Goal: Information Seeking & Learning: Learn about a topic

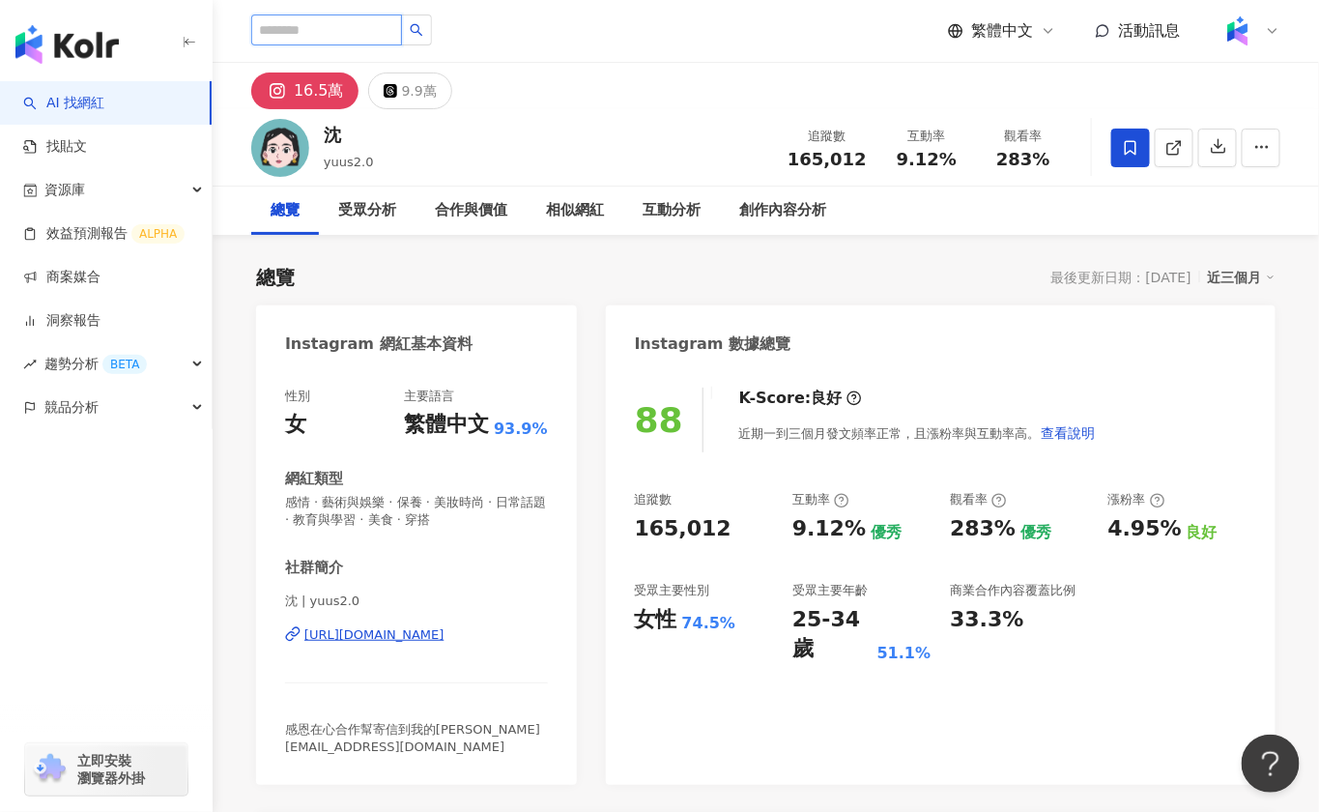
click at [302, 35] on input "search" at bounding box center [326, 29] width 151 height 31
paste input "**********"
type input "**********"
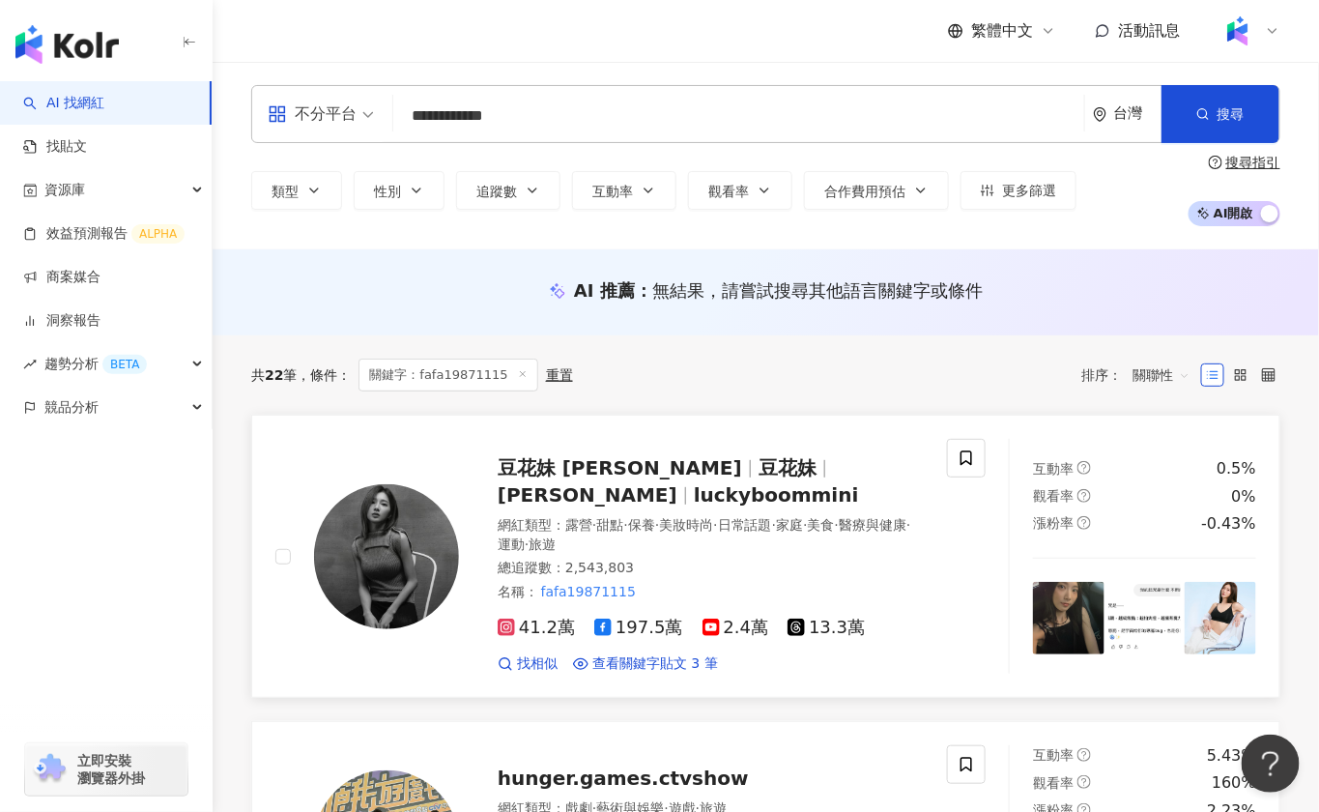
click at [758, 467] on span "豆花妹" at bounding box center [787, 467] width 58 height 23
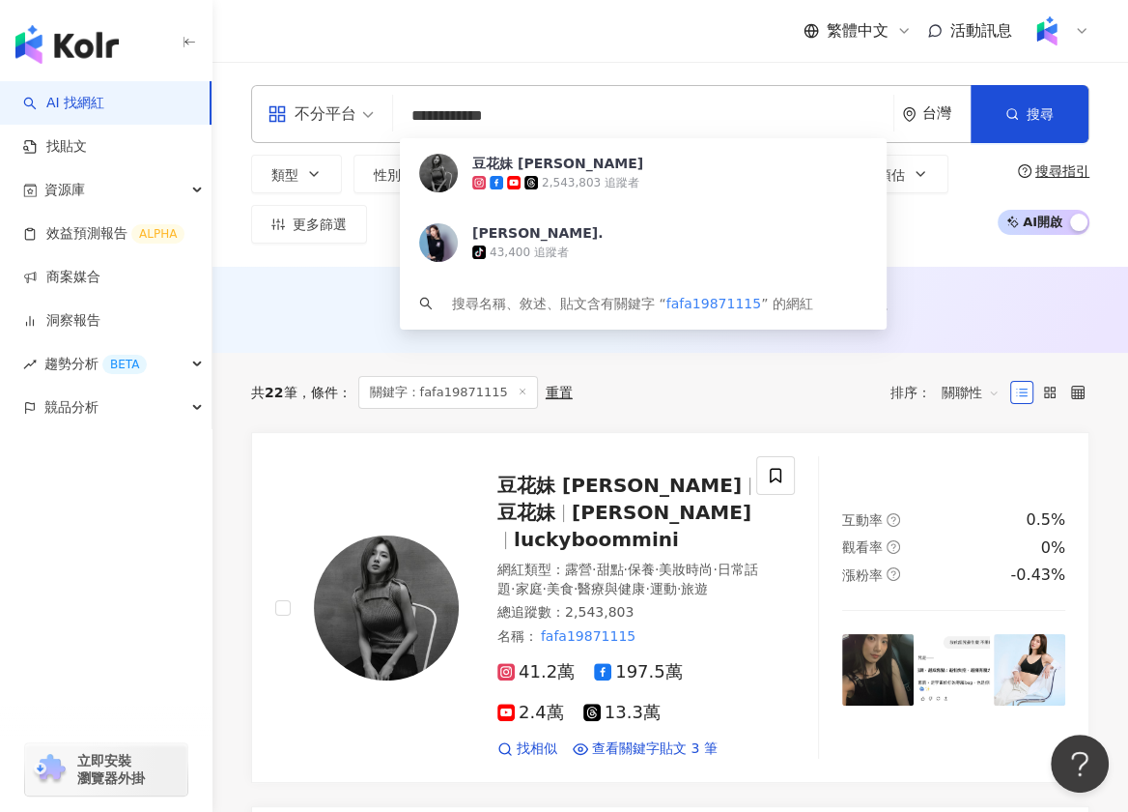
drag, startPoint x: 513, startPoint y: 116, endPoint x: 328, endPoint y: 115, distance: 185.5
click at [328, 115] on div "**********" at bounding box center [670, 114] width 839 height 58
paste input "search"
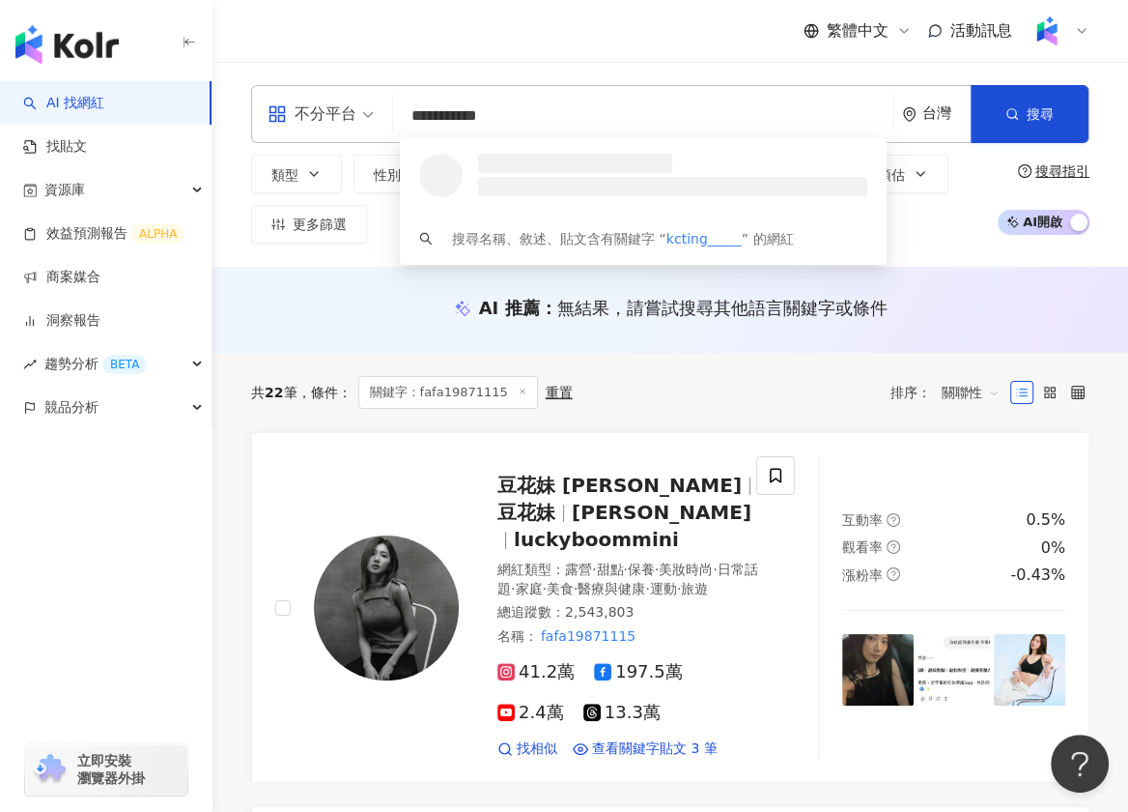
click at [556, 119] on input "**********" at bounding box center [643, 116] width 485 height 37
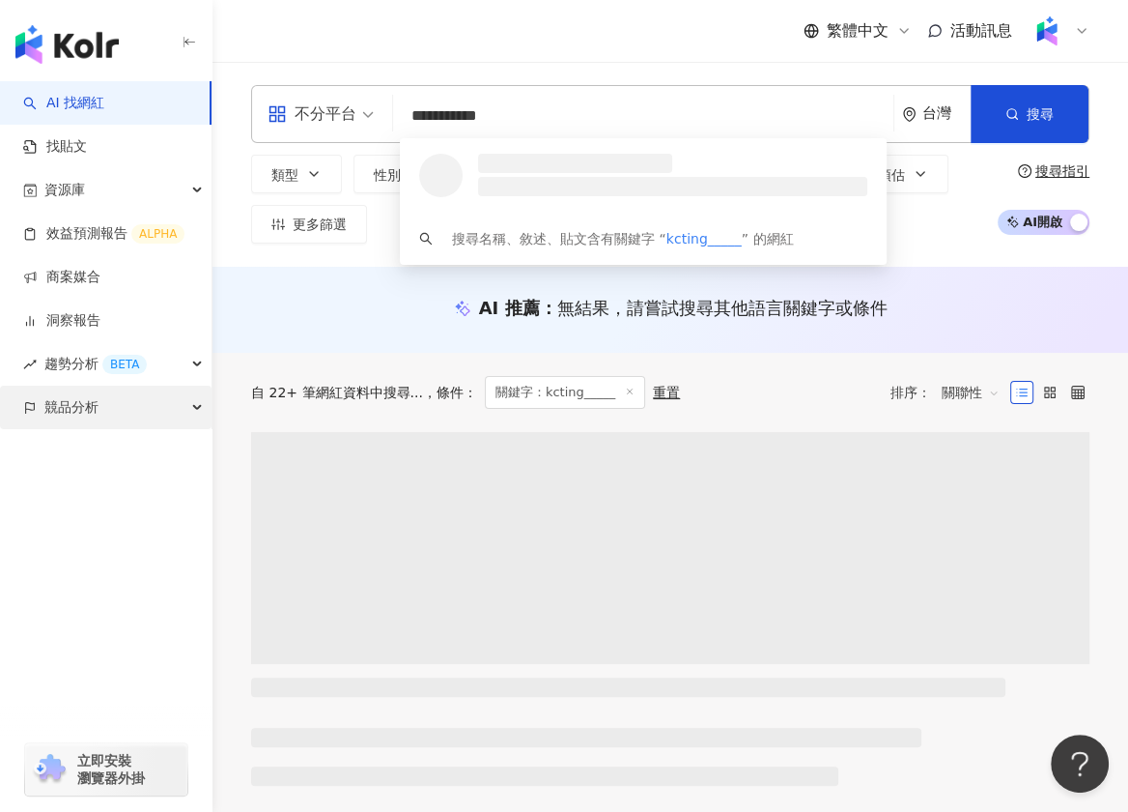
type input "**********"
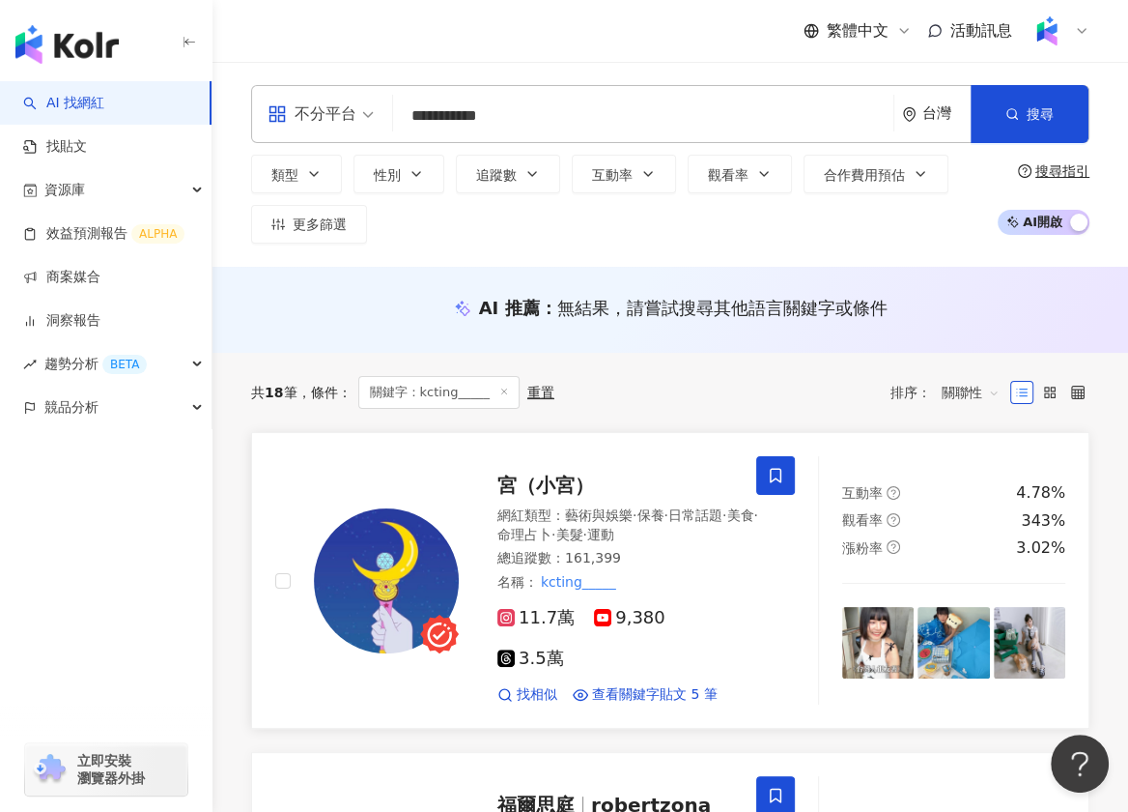
click at [556, 475] on span "宮（小宮）" at bounding box center [546, 484] width 97 height 23
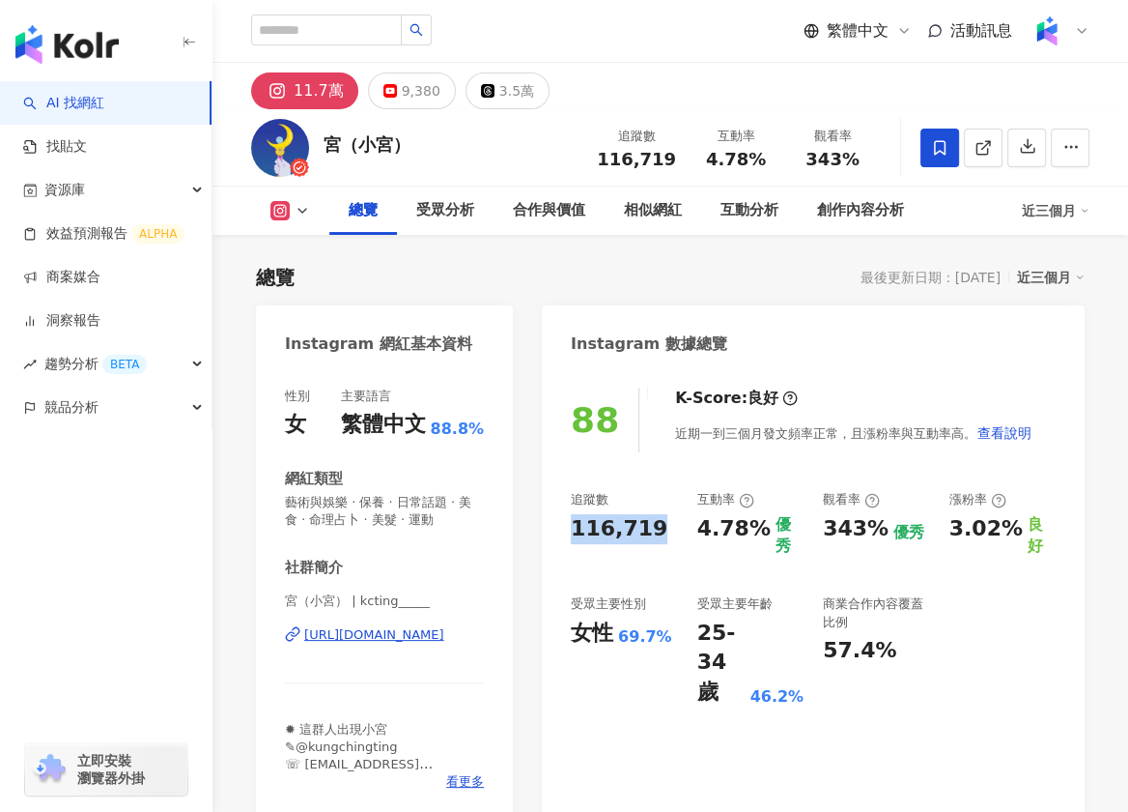
drag, startPoint x: 570, startPoint y: 520, endPoint x: 650, endPoint y: 520, distance: 80.2
click at [650, 520] on div "116,719" at bounding box center [624, 529] width 107 height 30
copy div "116,719"
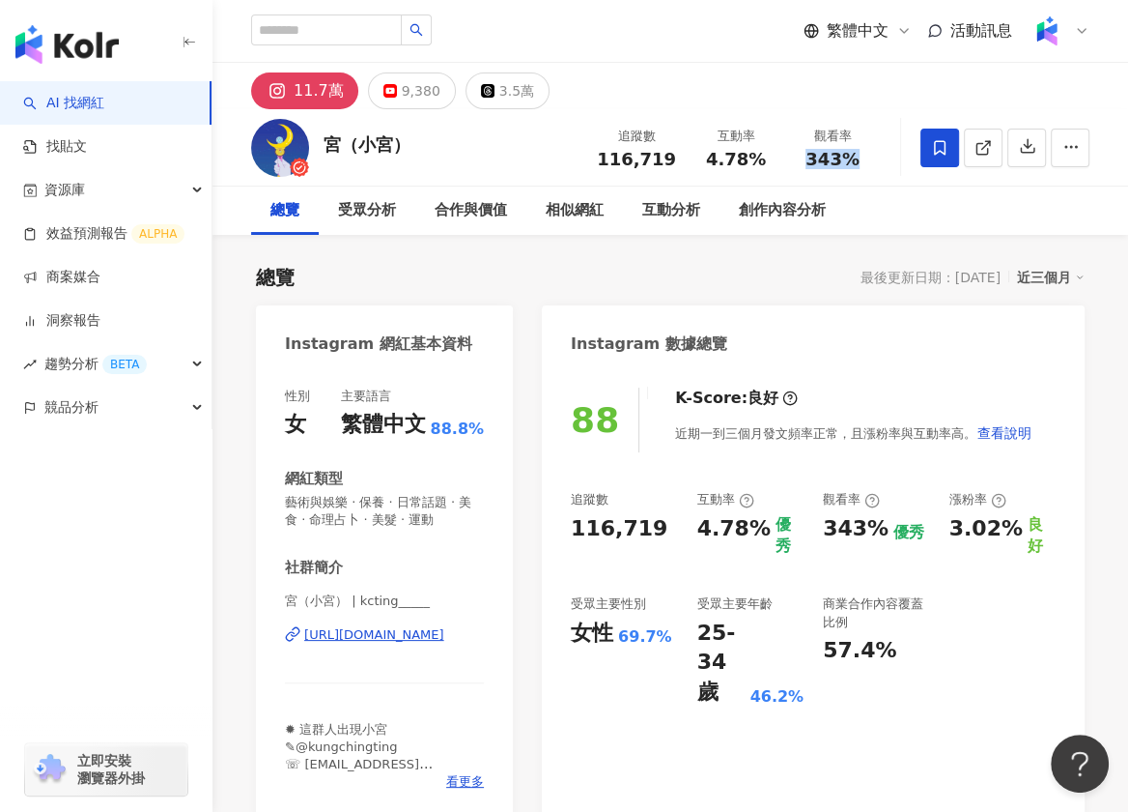
drag, startPoint x: 810, startPoint y: 151, endPoint x: 859, endPoint y: 159, distance: 50.0
click at [859, 159] on div "343%" at bounding box center [832, 159] width 73 height 19
copy span "343%"
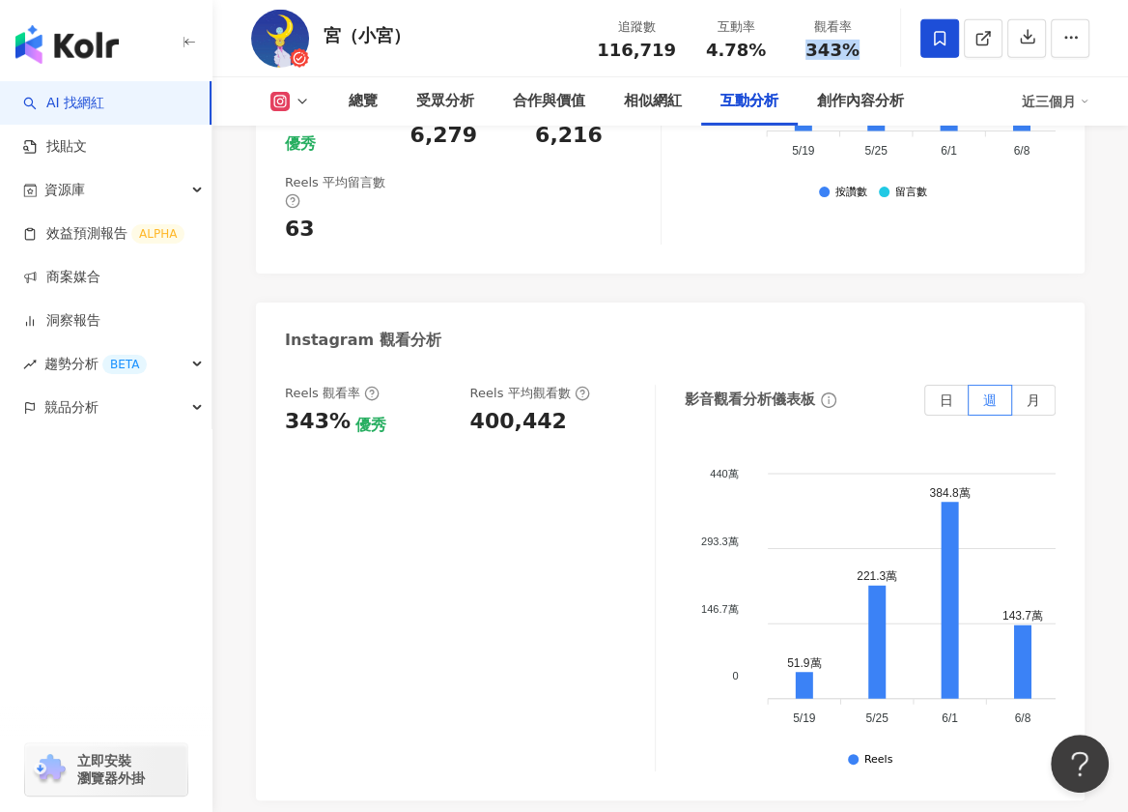
scroll to position [4325, 0]
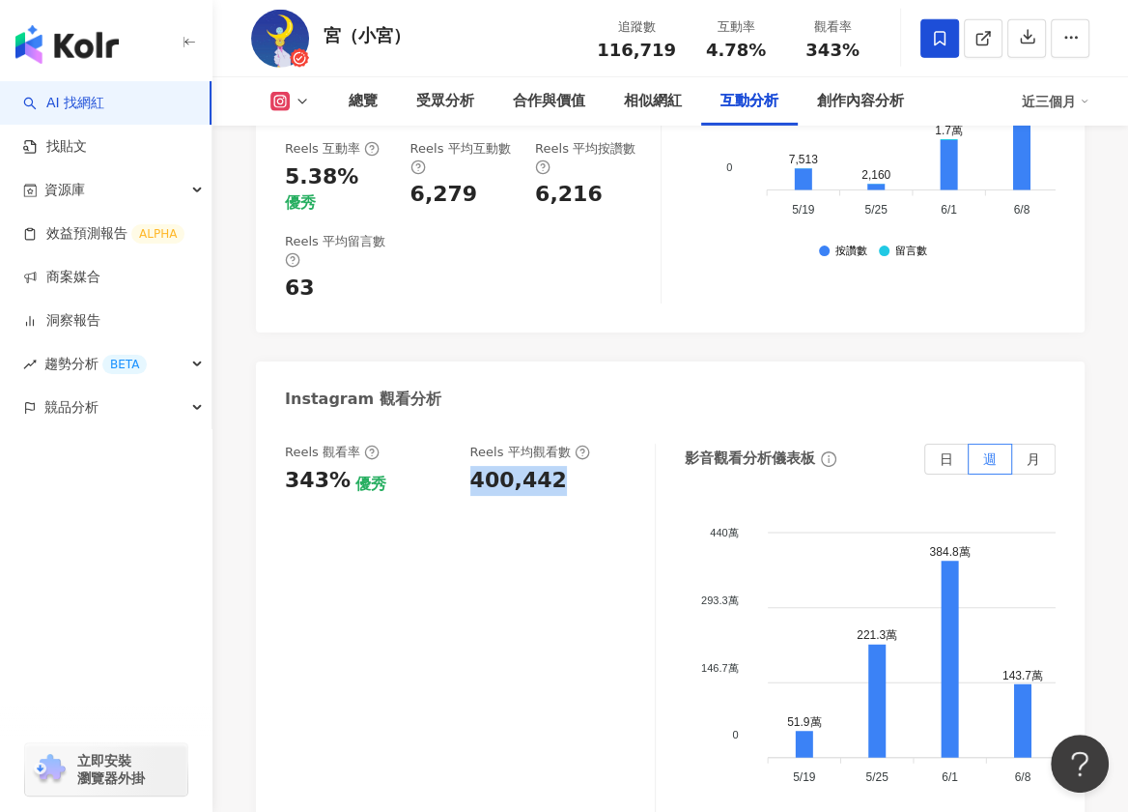
drag, startPoint x: 472, startPoint y: 351, endPoint x: 568, endPoint y: 351, distance: 95.6
click at [568, 466] on div "400,442" at bounding box center [553, 481] width 166 height 30
copy div "400,442"
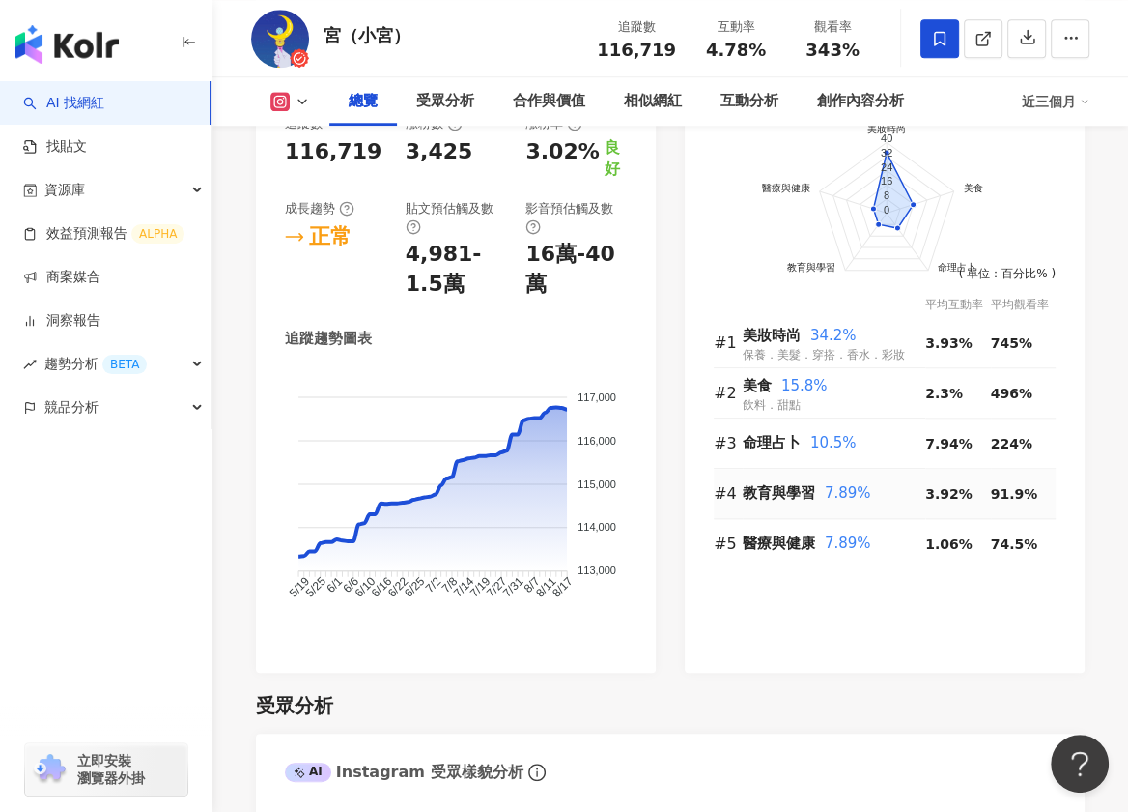
scroll to position [1083, 0]
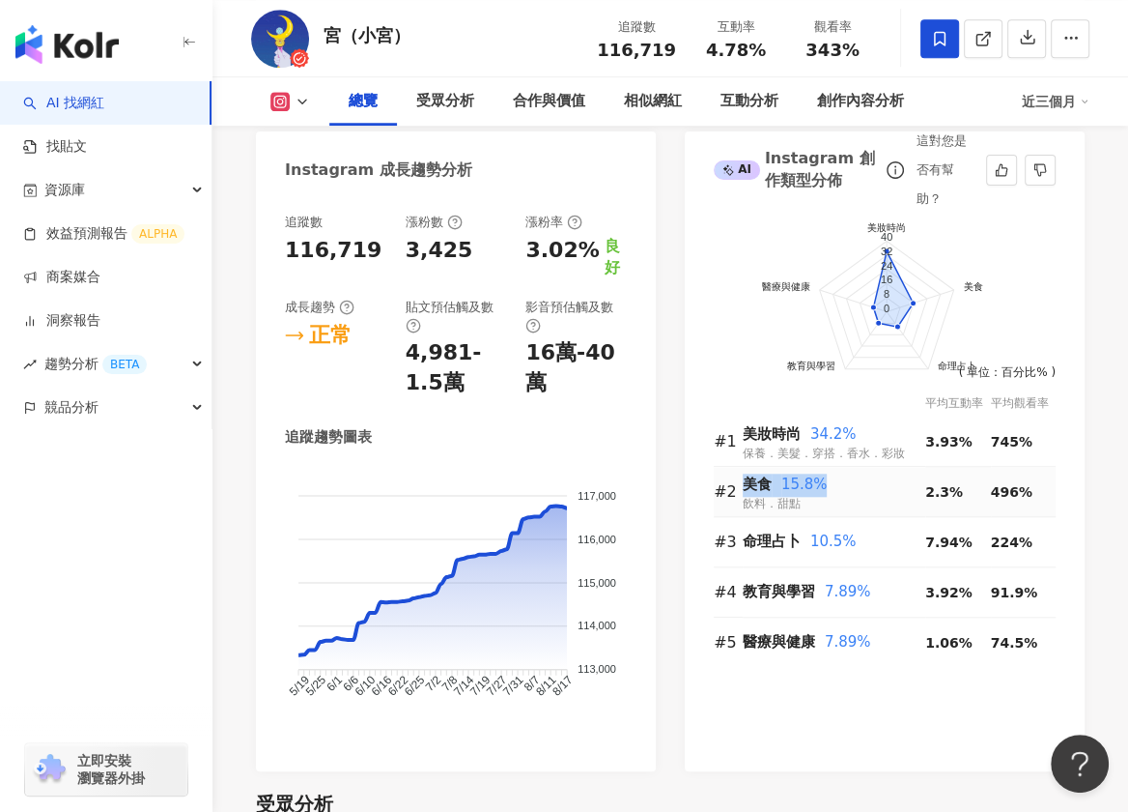
drag, startPoint x: 741, startPoint y: 477, endPoint x: 836, endPoint y: 478, distance: 94.7
click at [837, 479] on tr "#2 美食 15.8% 飲料．甜點 2.3% 496%" at bounding box center [885, 492] width 342 height 50
copy tr "美食 15.8%"
drag, startPoint x: 743, startPoint y: 540, endPoint x: 861, endPoint y: 540, distance: 117.9
click at [861, 540] on div "命理占卜 10.5%" at bounding box center [834, 541] width 183 height 23
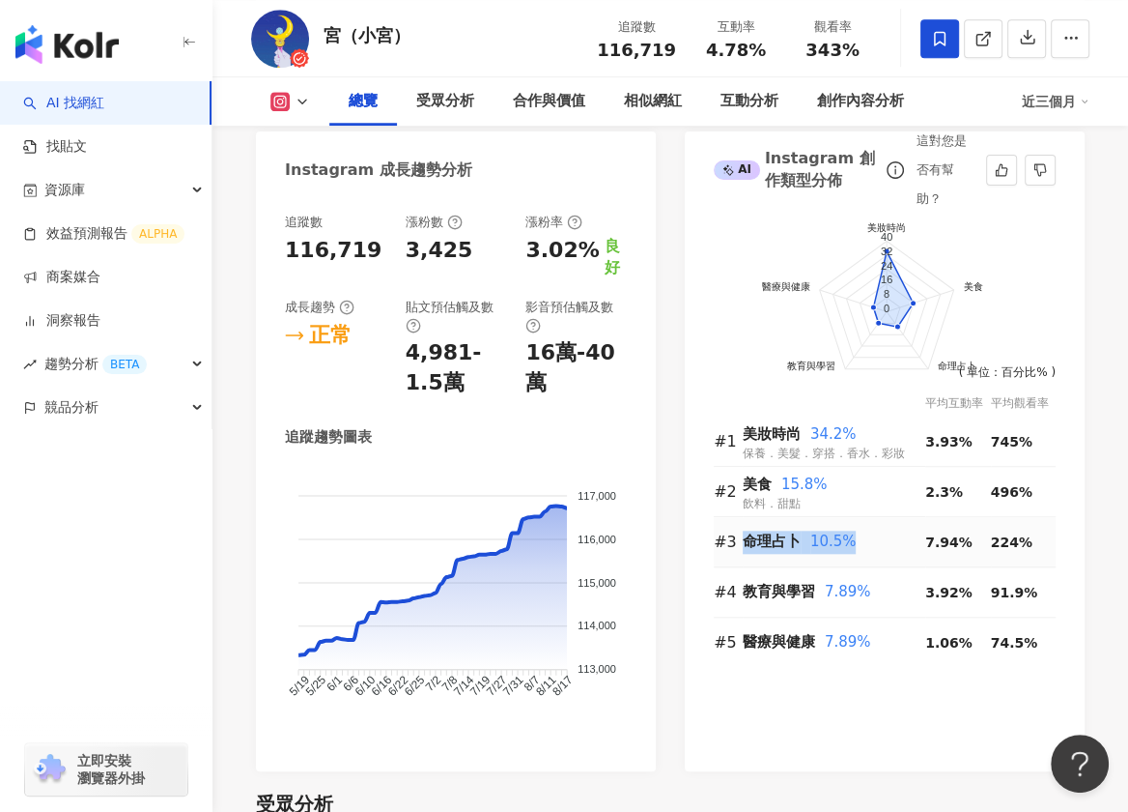
copy div "命理占卜 10.5%"
drag, startPoint x: 864, startPoint y: 587, endPoint x: 743, endPoint y: 586, distance: 120.8
click at [743, 586] on div "教育與學習 7.89%" at bounding box center [834, 592] width 183 height 23
copy div "教育與學習 7.89%"
drag, startPoint x: 741, startPoint y: 634, endPoint x: 867, endPoint y: 635, distance: 125.6
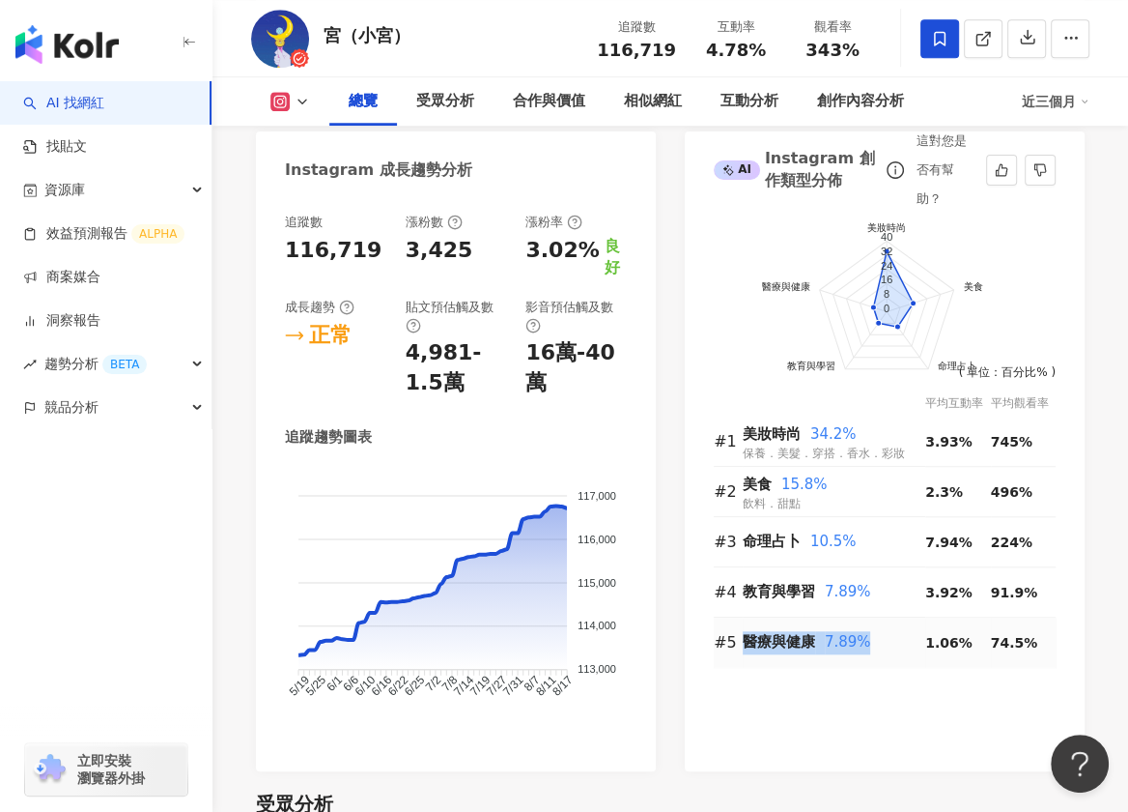
click at [867, 635] on tr "#5 醫療與健康 7.89% 1.06% 74.5%" at bounding box center [885, 641] width 342 height 49
copy tr "醫療與健康 7.89%"
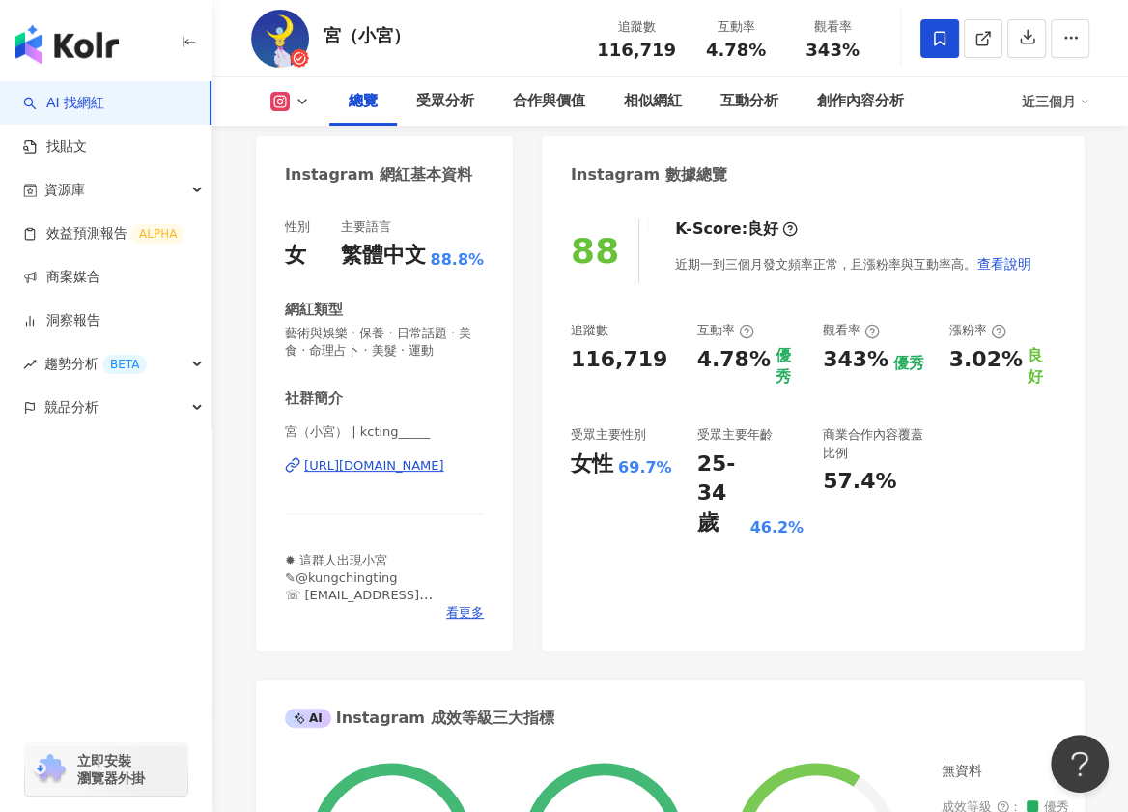
scroll to position [131, 0]
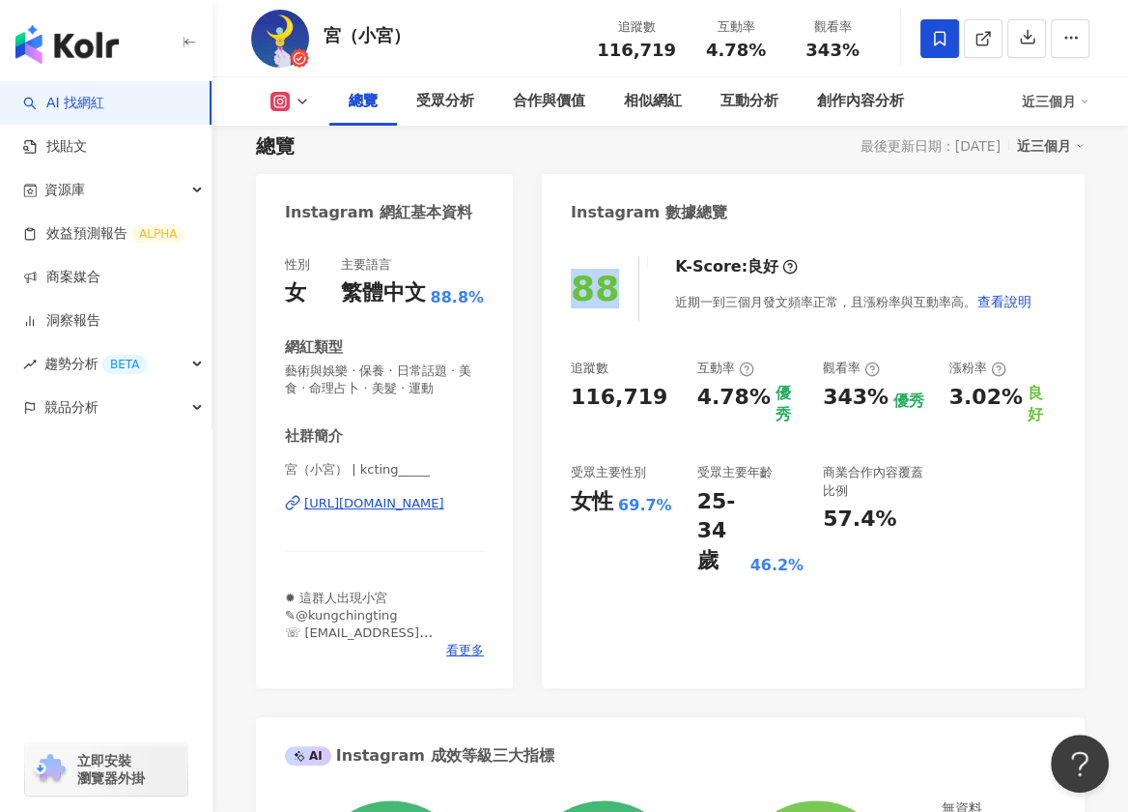
drag, startPoint x: 577, startPoint y: 287, endPoint x: 613, endPoint y: 287, distance: 36.7
click at [613, 287] on div "88" at bounding box center [595, 289] width 48 height 40
copy div "88"
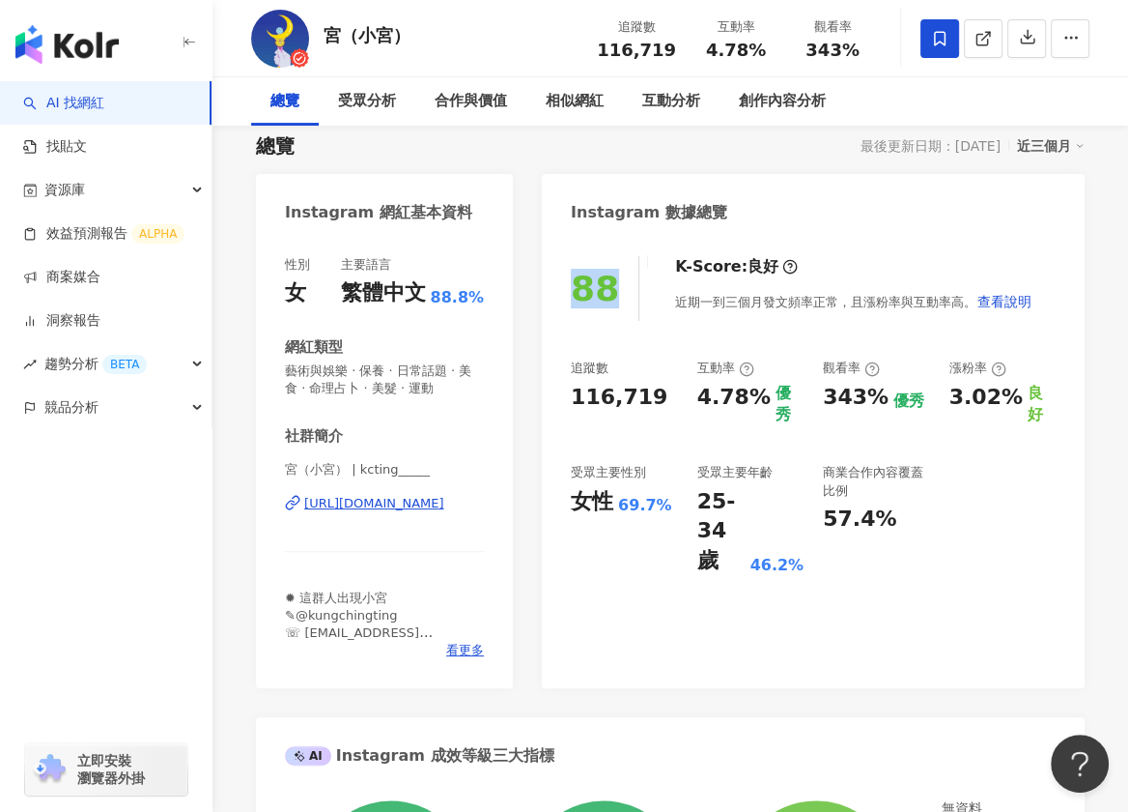
scroll to position [0, 0]
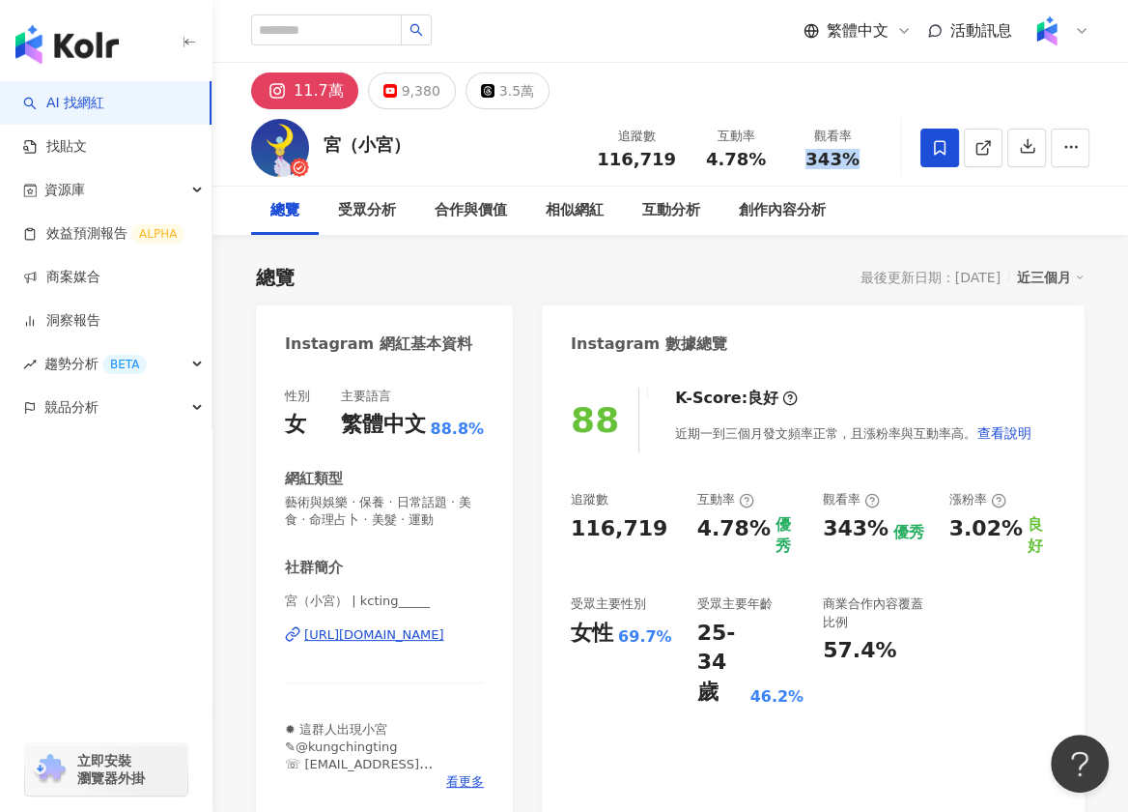
drag, startPoint x: 808, startPoint y: 162, endPoint x: 854, endPoint y: 162, distance: 46.4
click at [854, 162] on span "343%" at bounding box center [833, 159] width 54 height 19
drag, startPoint x: 707, startPoint y: 156, endPoint x: 759, endPoint y: 156, distance: 52.2
click at [759, 156] on div "4.78%" at bounding box center [735, 159] width 73 height 19
copy span "4.78%"
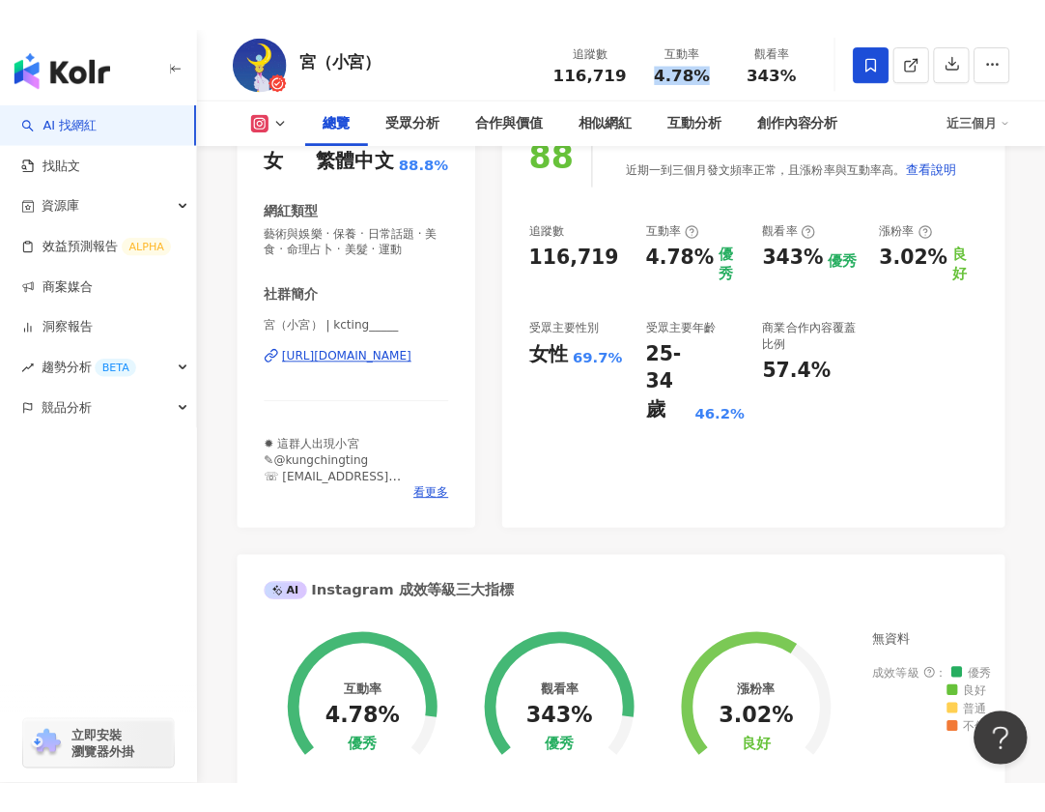
scroll to position [176, 0]
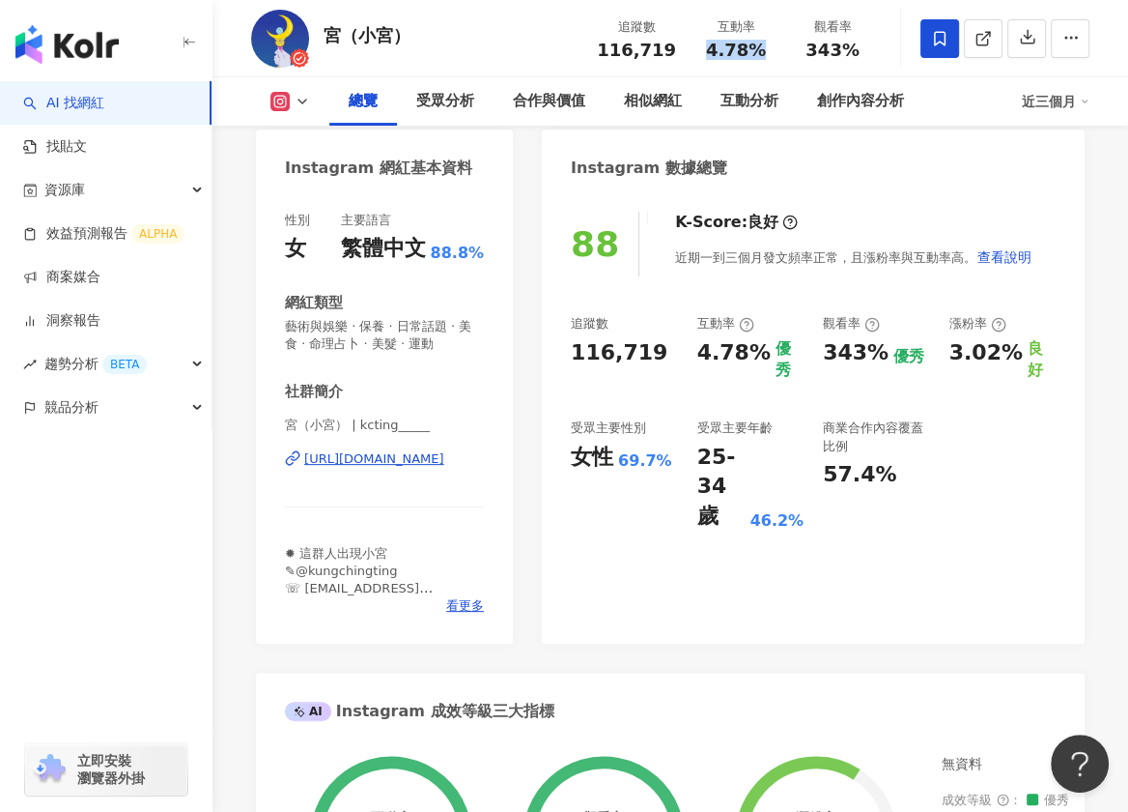
drag, startPoint x: 404, startPoint y: 31, endPoint x: 338, endPoint y: 51, distance: 68.8
click at [321, 32] on div "宮（小宮） 追蹤數 116,719 互動率 4.78% 觀看率 343%" at bounding box center [671, 38] width 916 height 76
copy span "4.78%"
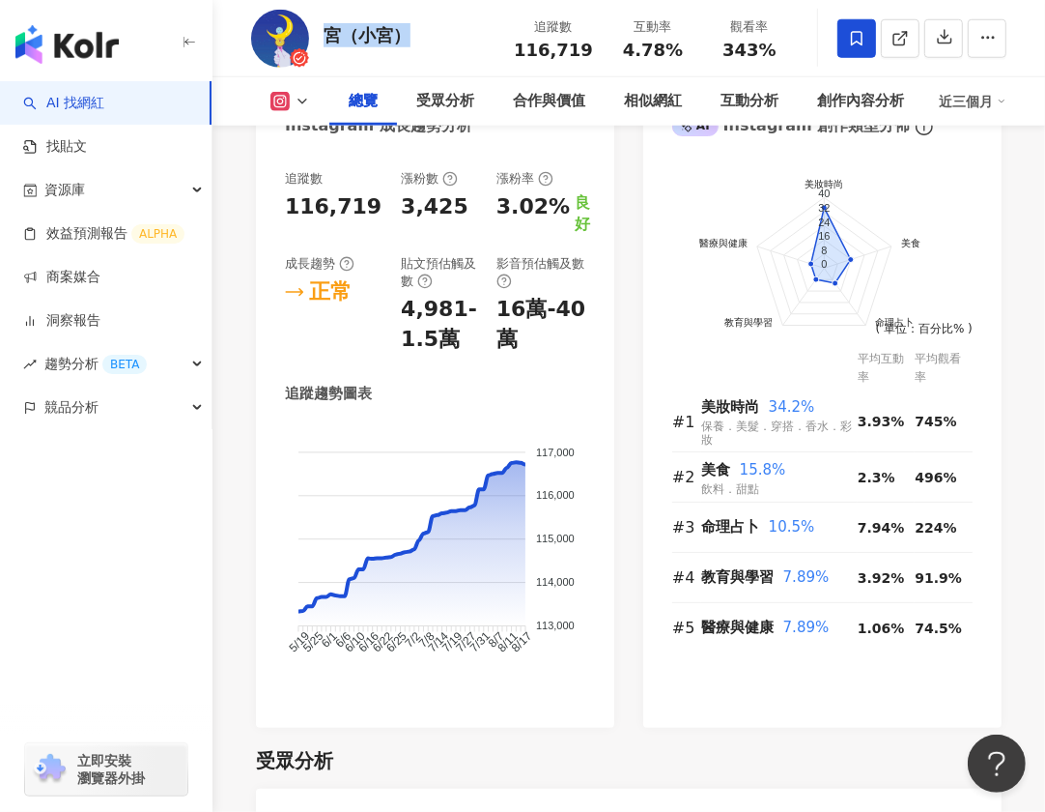
scroll to position [1356, 0]
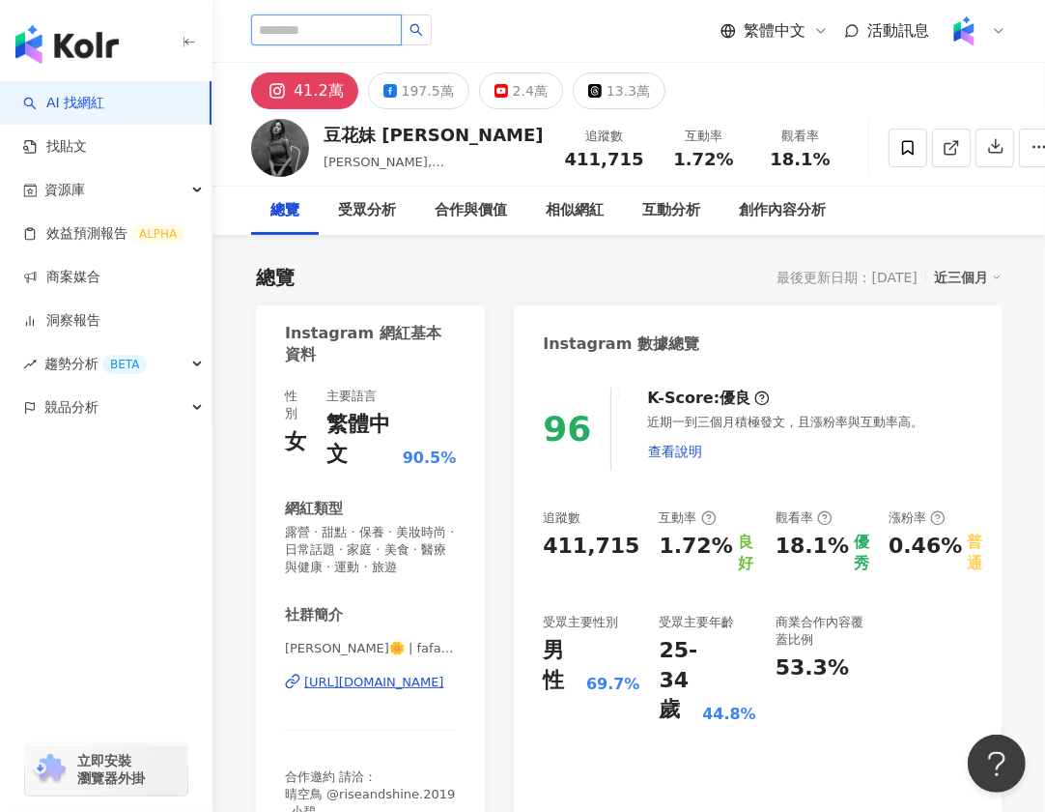
click at [290, 26] on input "search" at bounding box center [326, 29] width 151 height 31
paste input "*******"
type input "*******"
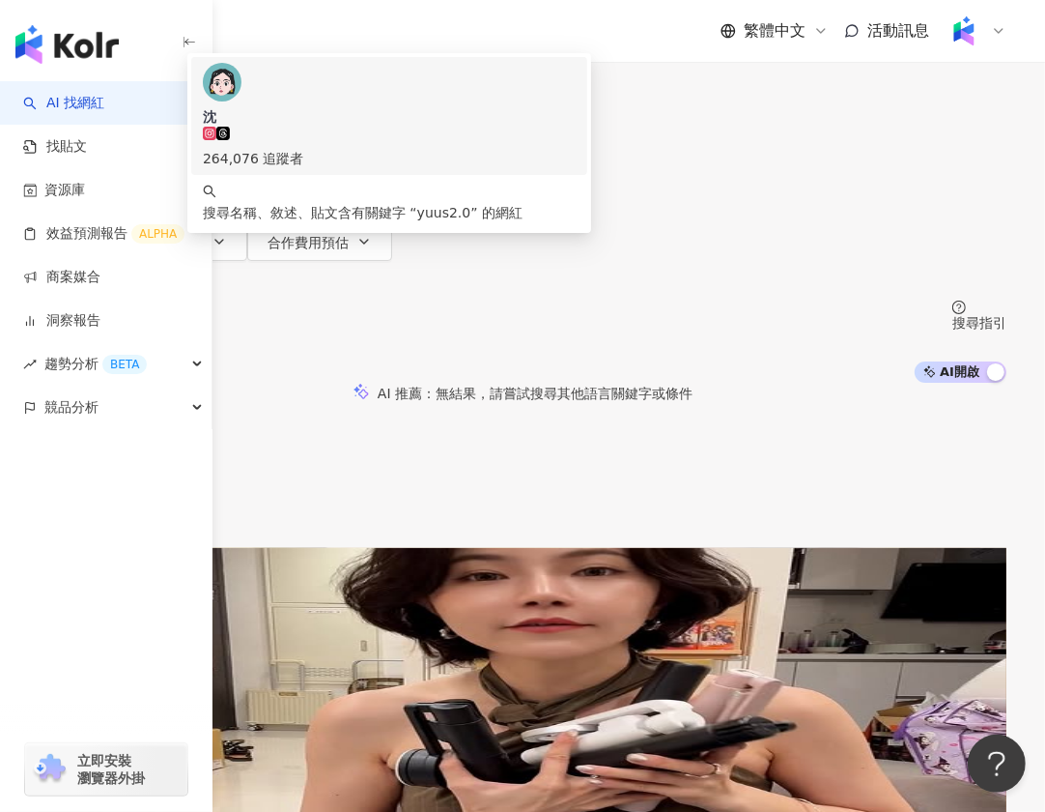
drag, startPoint x: 480, startPoint y: 112, endPoint x: 377, endPoint y: 112, distance: 103.4
click at [381, 106] on div "不分平台 ******* 台灣 搜尋 f6bb9d60-0d90-49bc-91d7-e3fe718e2817 keyword 沈 264,076 追蹤者 搜…" at bounding box center [523, 53] width 968 height 106
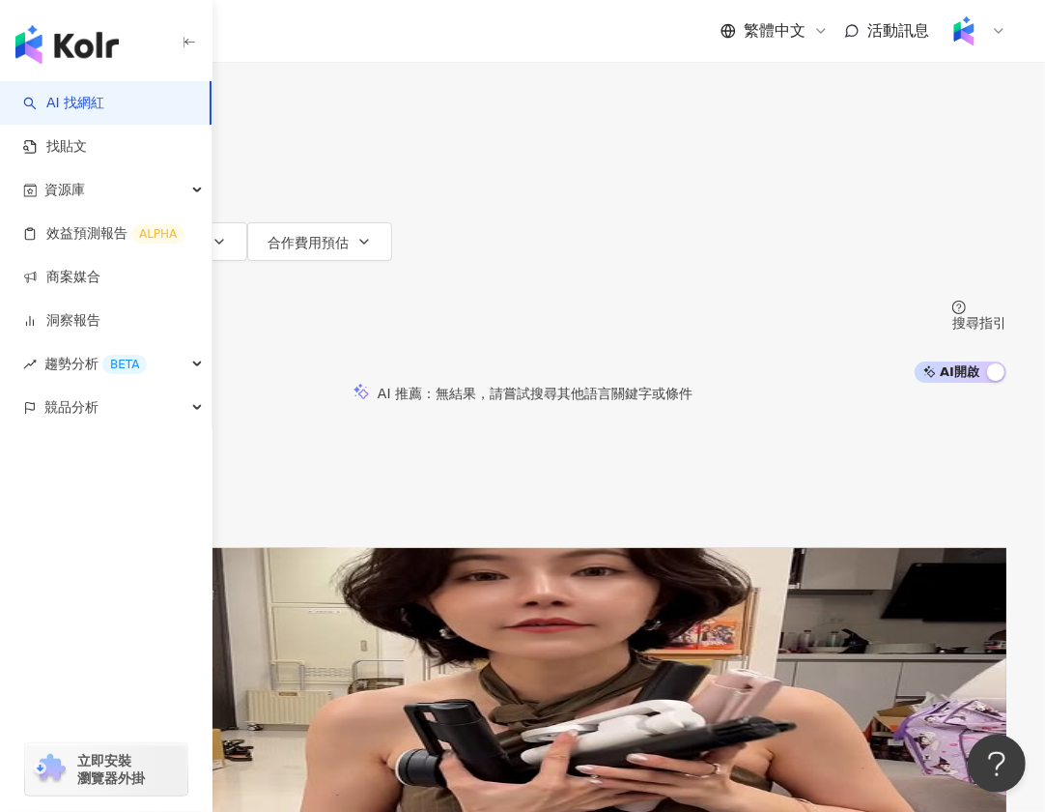
click at [128, 690] on mark "yuus2.0" at bounding box center [98, 700] width 59 height 21
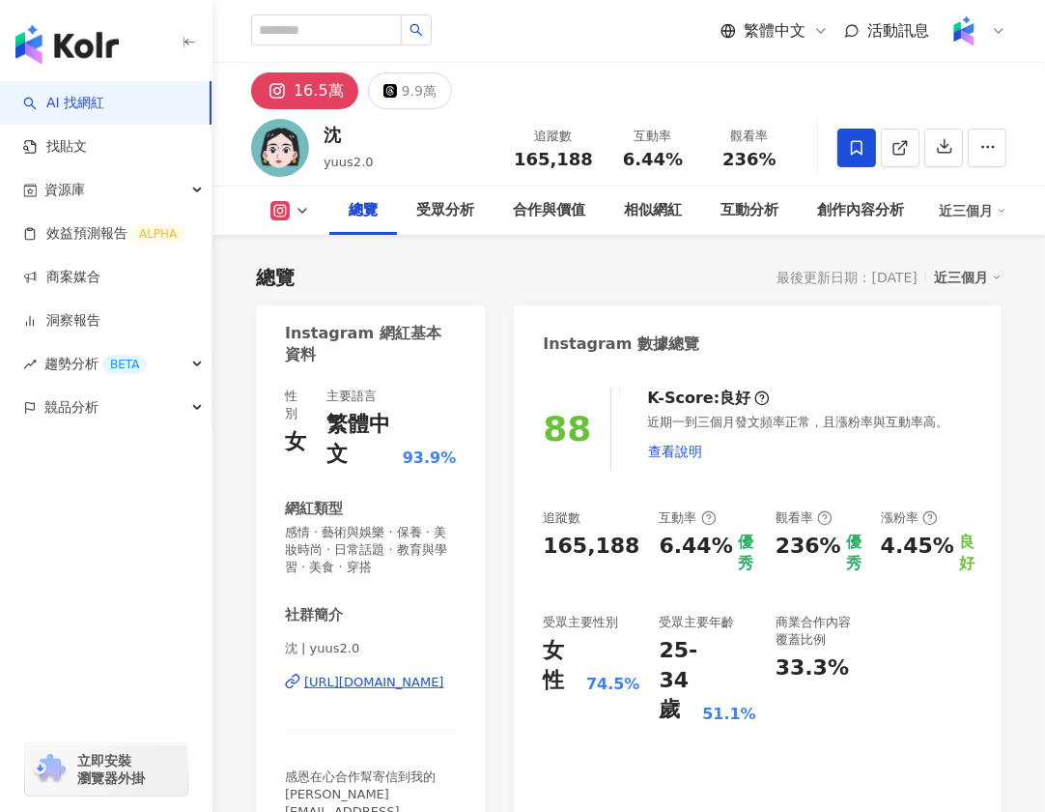
click at [551, 539] on div "165,188" at bounding box center [591, 546] width 97 height 30
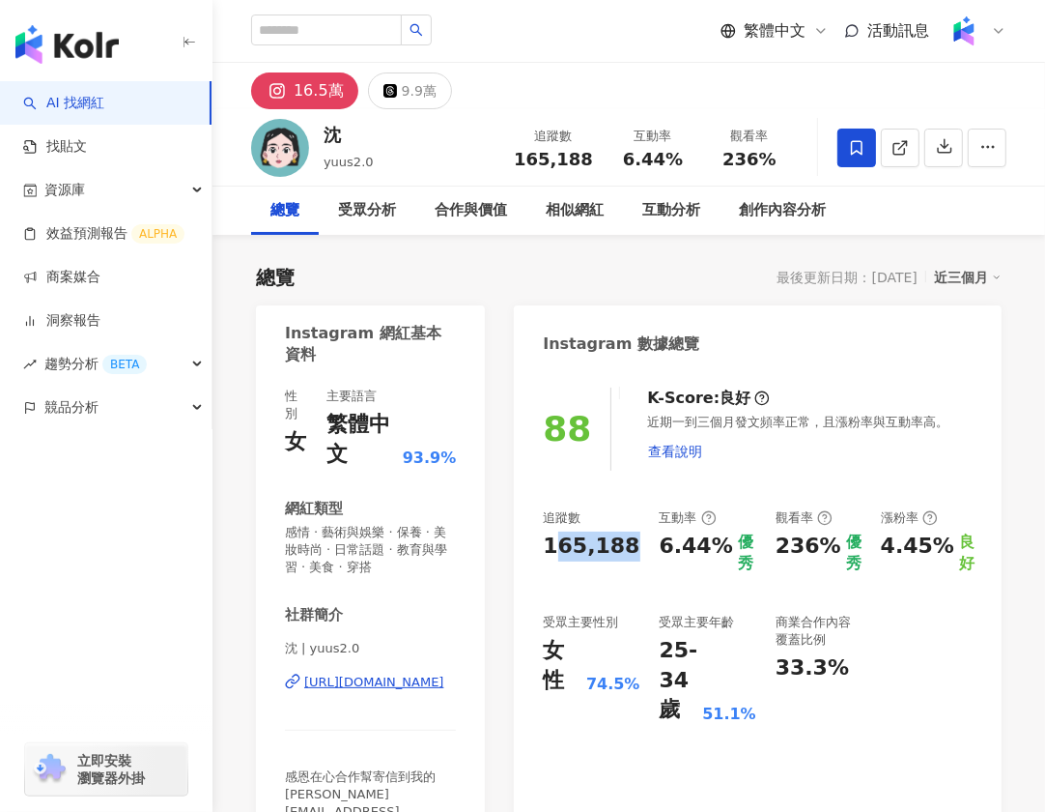
drag, startPoint x: 551, startPoint y: 539, endPoint x: 625, endPoint y: 538, distance: 74.4
click at [625, 538] on div "165,188" at bounding box center [591, 546] width 97 height 30
drag, startPoint x: 613, startPoint y: 538, endPoint x: 553, endPoint y: 538, distance: 59.9
click at [553, 538] on div "165,188" at bounding box center [591, 546] width 97 height 30
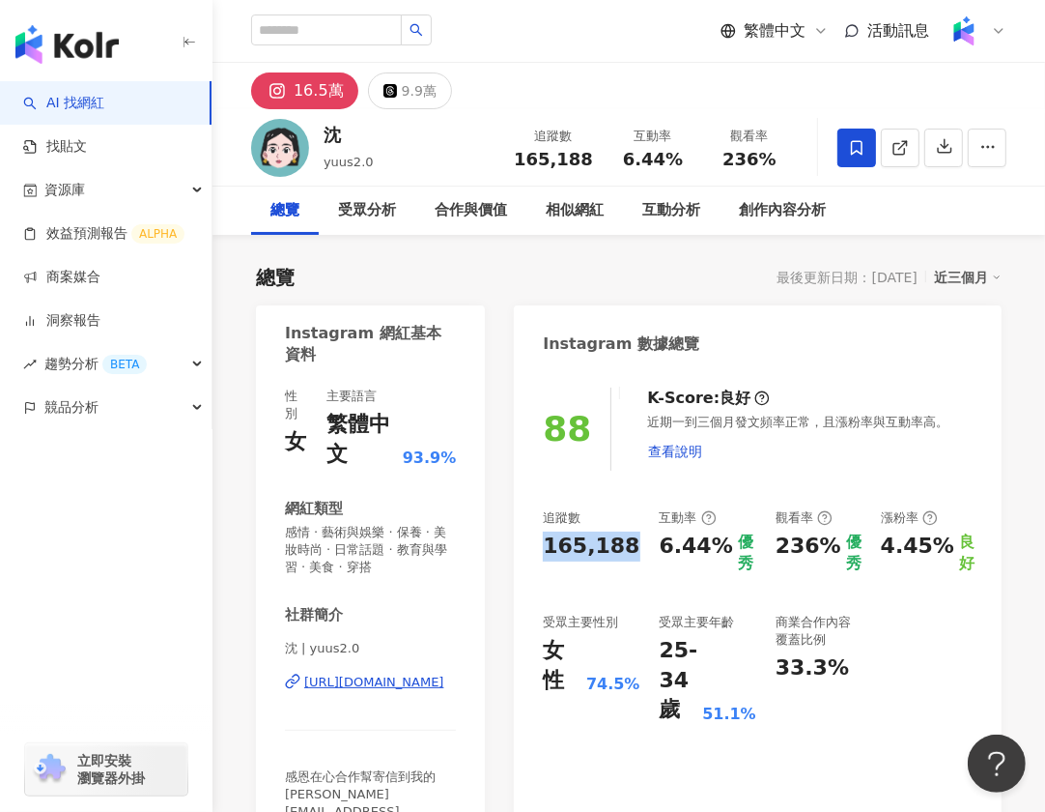
drag, startPoint x: 628, startPoint y: 545, endPoint x: 539, endPoint y: 545, distance: 88.9
click at [539, 545] on div "88 K-Score : 良好 近期一到三個月發文頻率正常，且漲粉率與互動率高。 查看說明 追蹤數 165,188 互動率 6.44% 優秀 觀看率 236%…" at bounding box center [758, 617] width 488 height 499
copy div "165,188"
drag, startPoint x: 325, startPoint y: 136, endPoint x: 345, endPoint y: 136, distance: 20.3
click at [345, 136] on div "沈" at bounding box center [349, 135] width 50 height 24
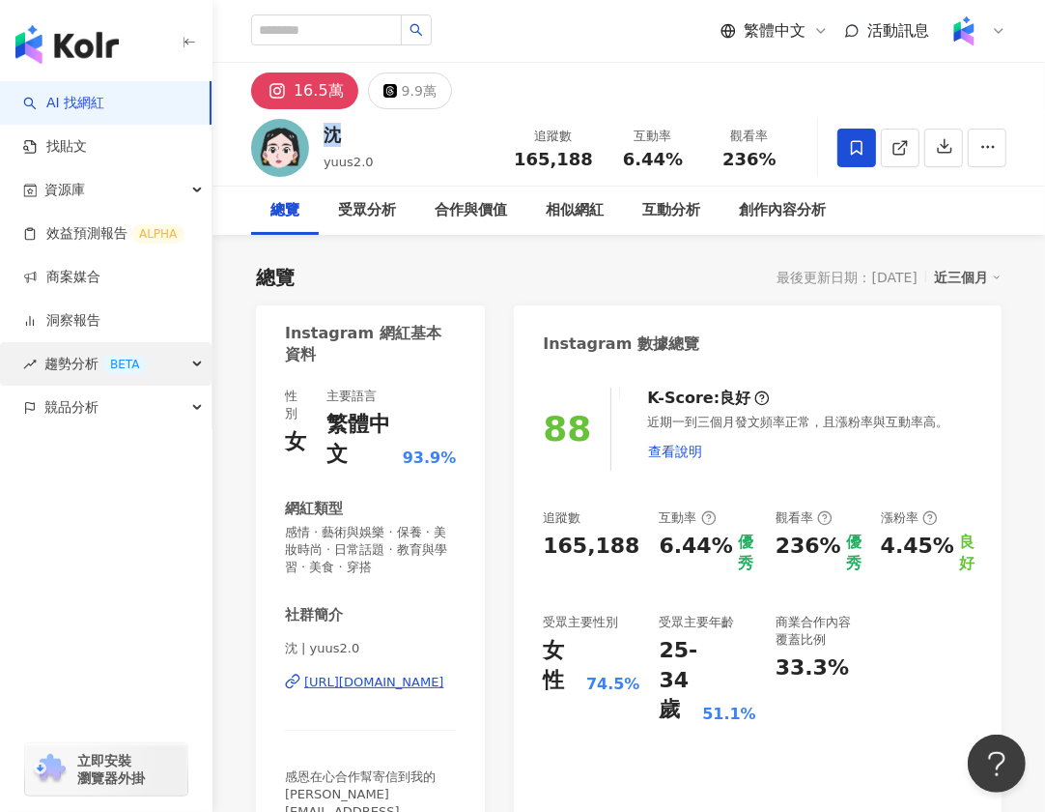
copy div "沈"
click at [903, 153] on icon at bounding box center [900, 147] width 17 height 17
drag, startPoint x: 722, startPoint y: 162, endPoint x: 783, endPoint y: 162, distance: 60.9
click at [783, 162] on div "236%" at bounding box center [749, 159] width 73 height 19
copy span "236%"
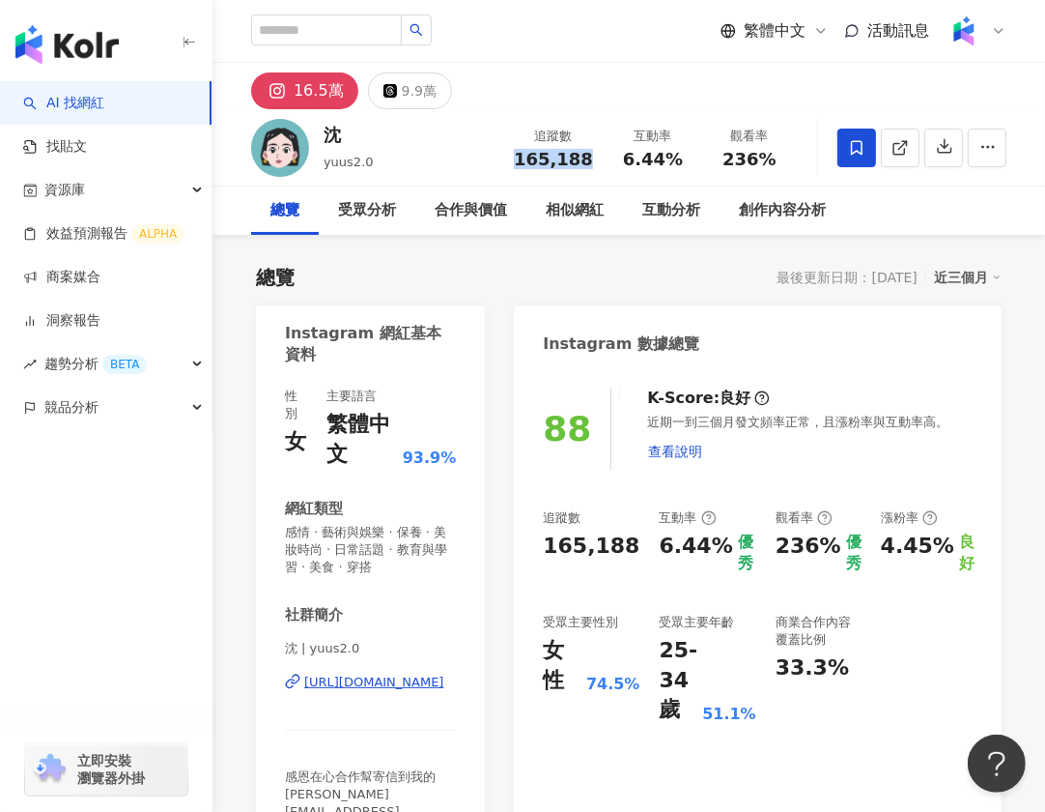
drag, startPoint x: 527, startPoint y: 159, endPoint x: 594, endPoint y: 158, distance: 66.7
click at [594, 159] on div "追蹤數 165,188" at bounding box center [553, 148] width 102 height 42
copy span "165,188"
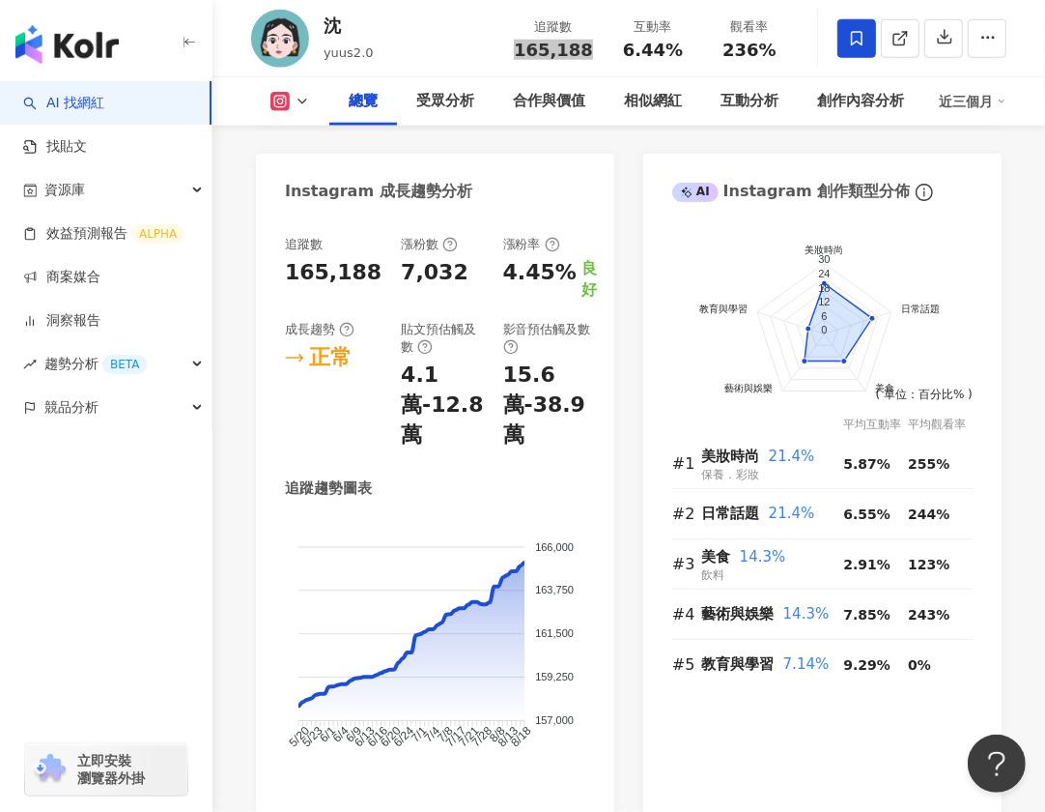
scroll to position [1387, 0]
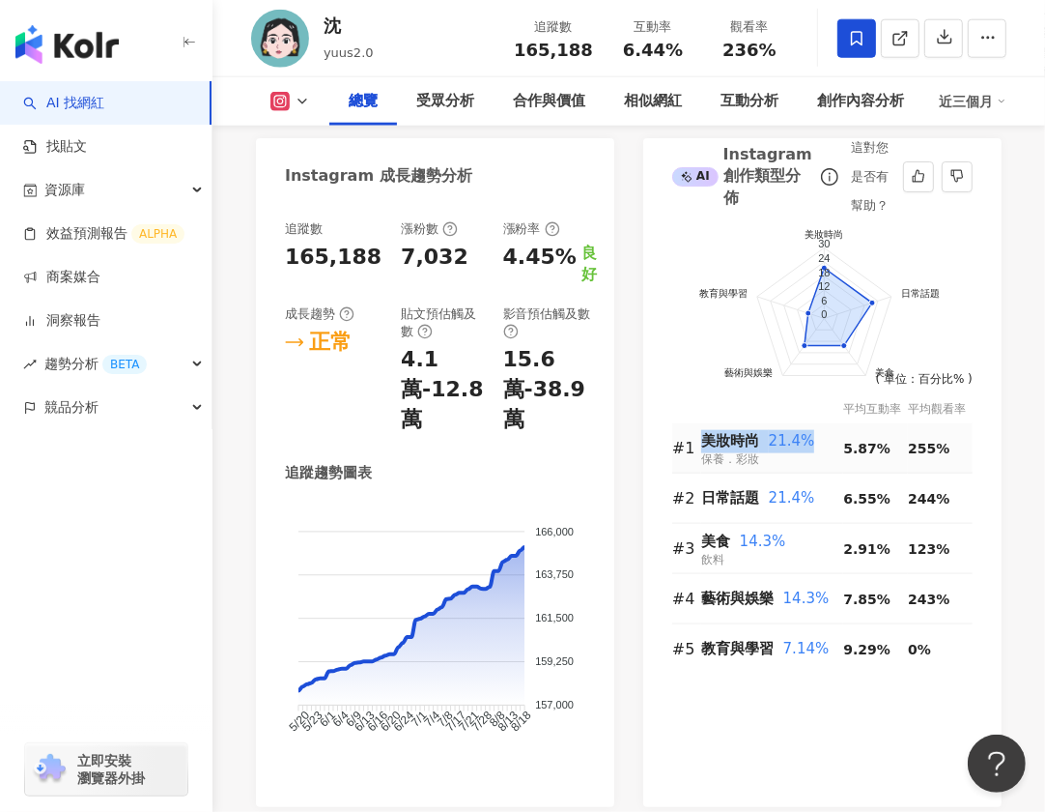
drag, startPoint x: 809, startPoint y: 438, endPoint x: 708, endPoint y: 438, distance: 100.5
click at [708, 438] on div "美妝時尚 21.4%" at bounding box center [772, 441] width 142 height 23
copy div "美妝時尚 21.4%"
drag, startPoint x: 703, startPoint y: 499, endPoint x: 811, endPoint y: 500, distance: 107.2
click at [811, 499] on div "日常話題 21.4%" at bounding box center [772, 498] width 142 height 23
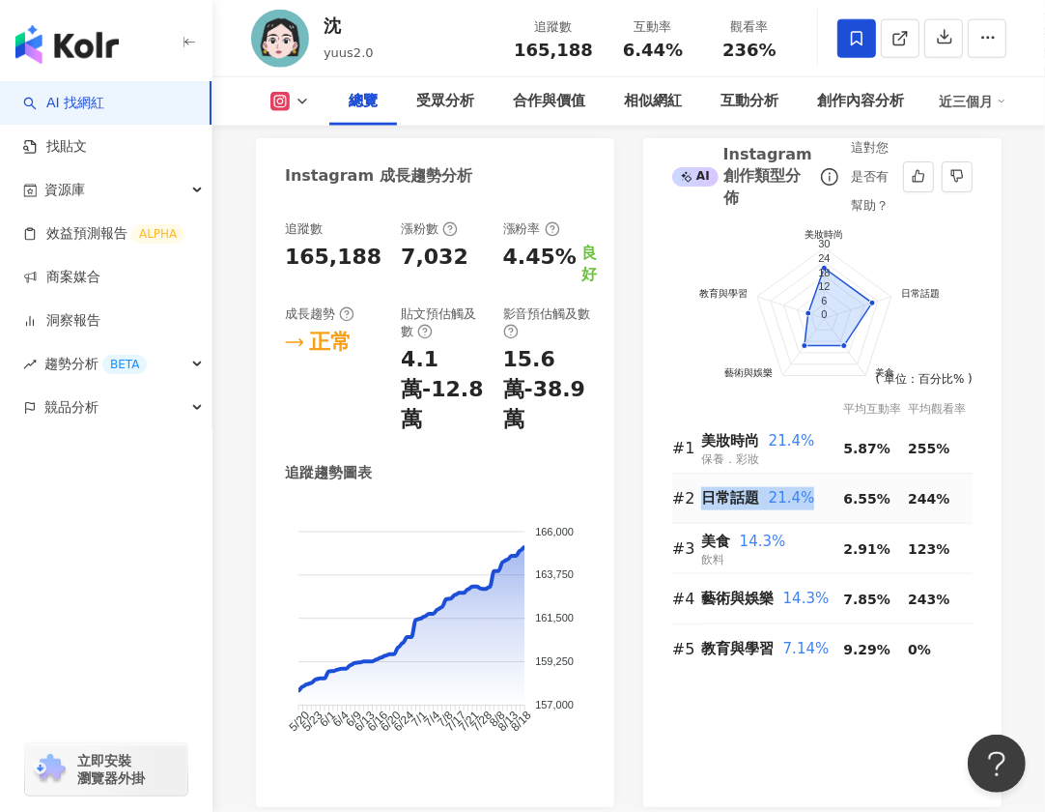
copy div "日常話題 21.4%"
drag, startPoint x: 710, startPoint y: 536, endPoint x: 787, endPoint y: 536, distance: 77.3
click at [787, 536] on div "美食 14.3%" at bounding box center [772, 541] width 142 height 23
copy div "美食 14.3%"
drag, startPoint x: 703, startPoint y: 598, endPoint x: 820, endPoint y: 598, distance: 116.9
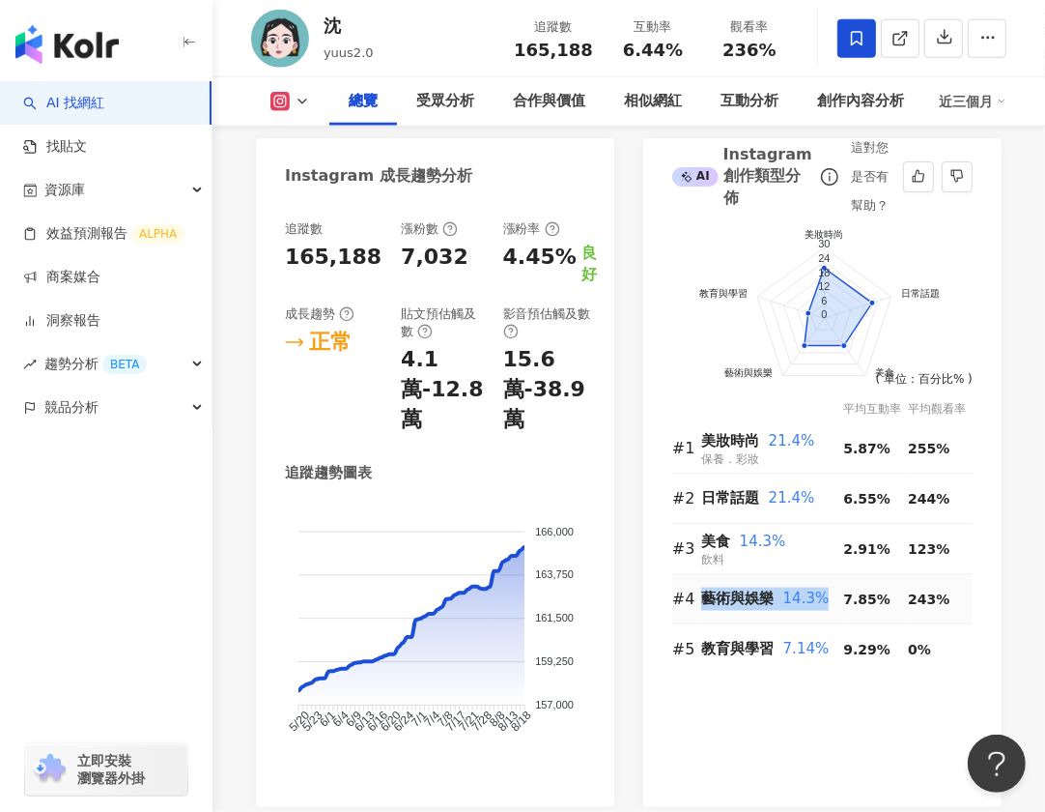
click at [820, 599] on div "藝術與娛樂 14.3%" at bounding box center [772, 598] width 142 height 23
copy div "藝術與娛樂 14.3%"
drag, startPoint x: 705, startPoint y: 646, endPoint x: 825, endPoint y: 646, distance: 119.8
click at [825, 646] on div "教育與學習 7.14%" at bounding box center [772, 649] width 142 height 23
copy div "教育與學習 7.14%"
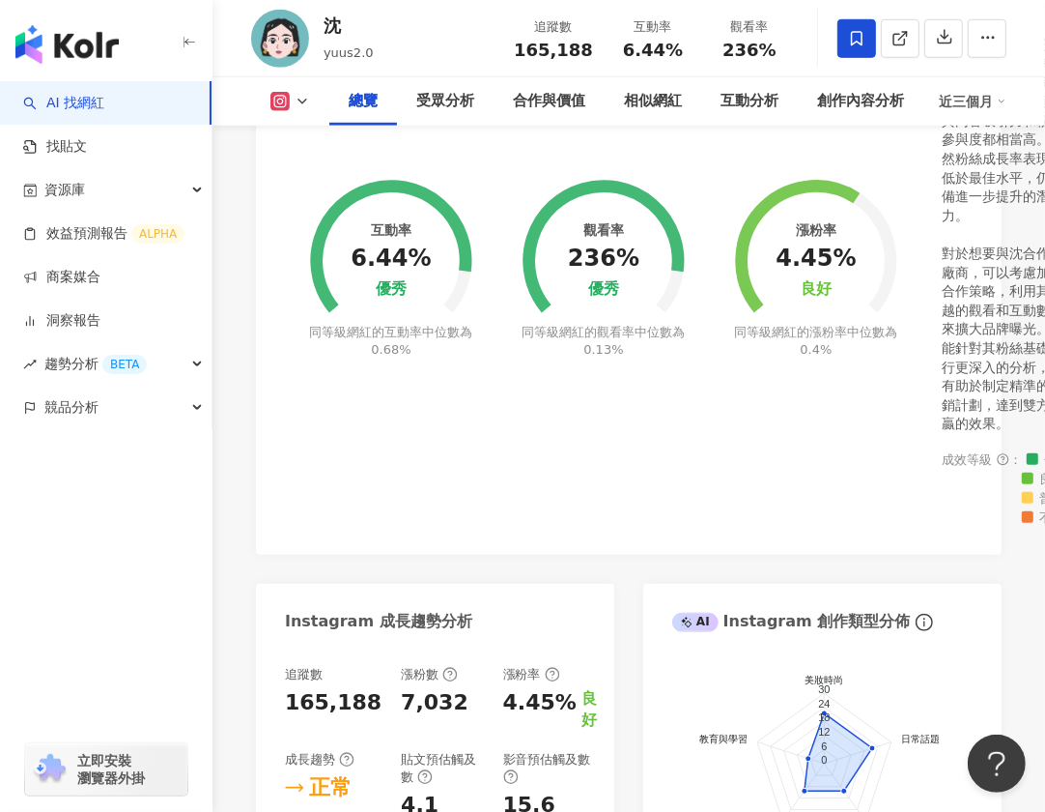
scroll to position [0, 0]
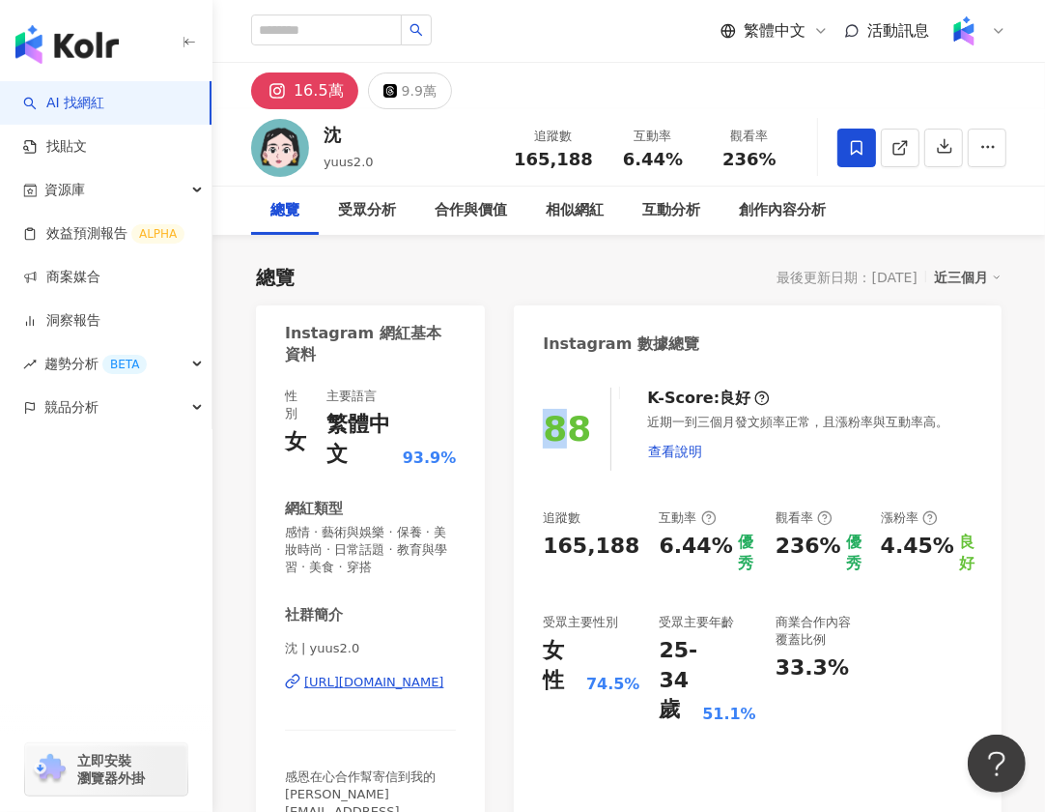
drag, startPoint x: 555, startPoint y: 422, endPoint x: 574, endPoint y: 422, distance: 19.3
click at [574, 422] on div "88" at bounding box center [567, 429] width 48 height 40
drag, startPoint x: 580, startPoint y: 422, endPoint x: 556, endPoint y: 422, distance: 23.2
click at [556, 422] on div "88" at bounding box center [567, 429] width 48 height 40
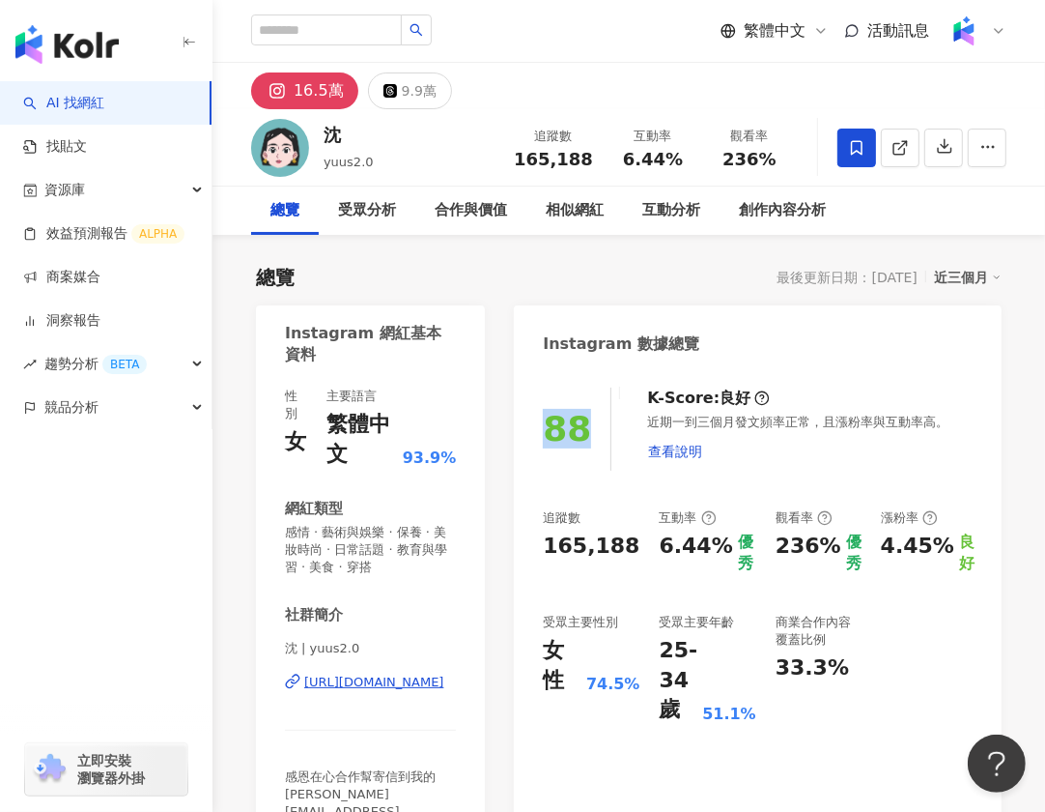
drag, startPoint x: 545, startPoint y: 424, endPoint x: 598, endPoint y: 425, distance: 53.1
click at [598, 425] on div "88" at bounding box center [577, 428] width 69 height 83
copy div "88"
click at [15, 656] on div "AI 找網紅 找貼文 資源庫 效益預測報告 ALPHA 商案媒合 洞察報告 趨勢分析 BETA 競品分析 立即安裝 瀏覽器外掛" at bounding box center [106, 446] width 213 height 730
drag, startPoint x: 631, startPoint y: 163, endPoint x: 676, endPoint y: 162, distance: 45.4
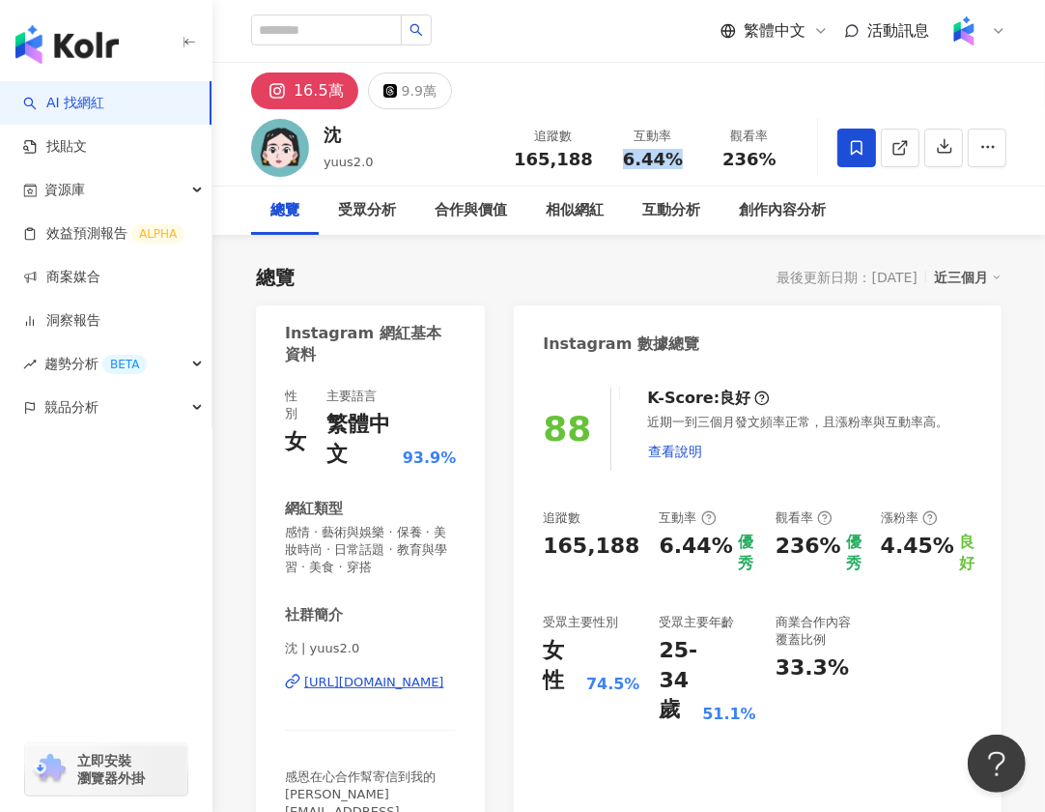
click at [676, 162] on span "6.44%" at bounding box center [653, 159] width 60 height 19
